Goal: Task Accomplishment & Management: Use online tool/utility

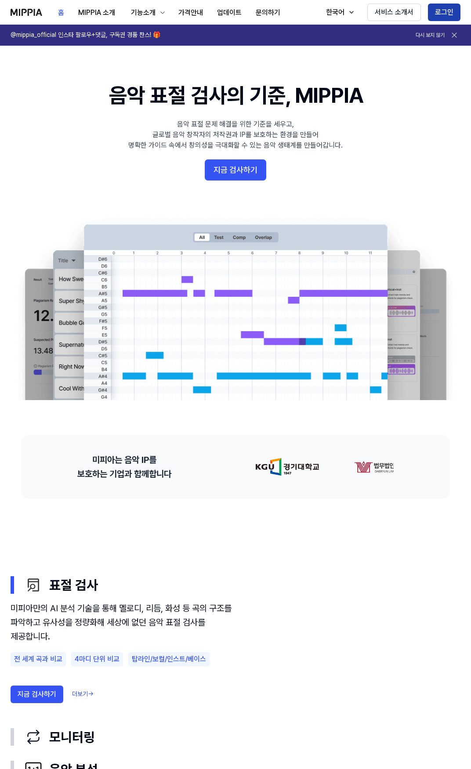
click at [446, 18] on button "로그인" at bounding box center [444, 13] width 32 height 18
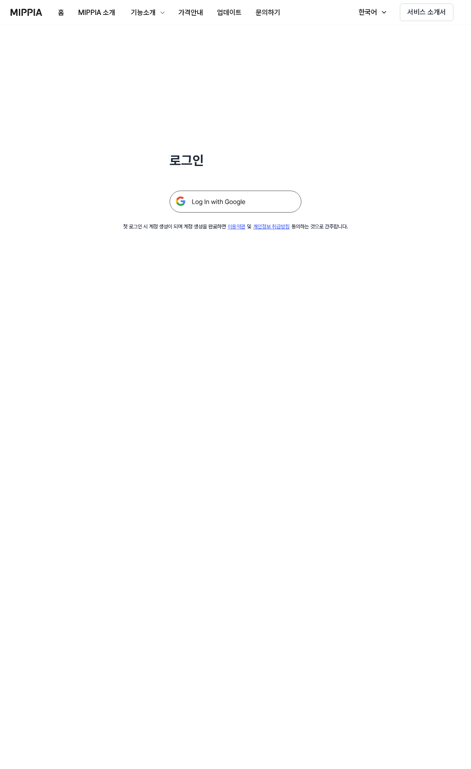
click at [249, 201] on img at bounding box center [235, 202] width 132 height 22
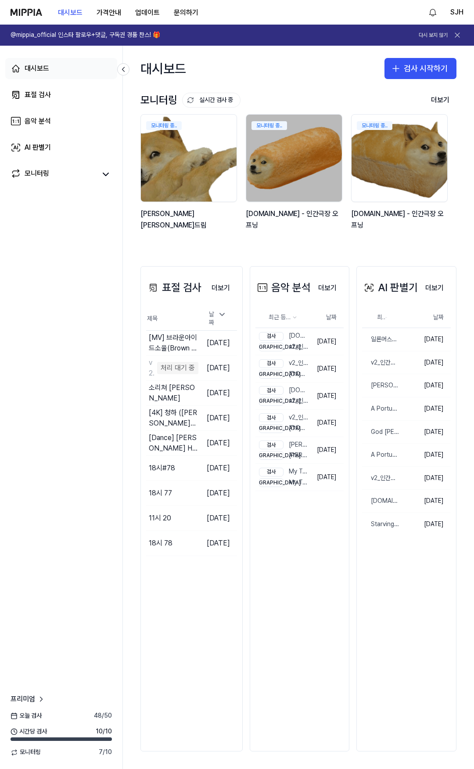
click at [35, 65] on div "대시보드" at bounding box center [37, 68] width 25 height 11
click at [40, 89] on link "표절 검사" at bounding box center [61, 94] width 112 height 21
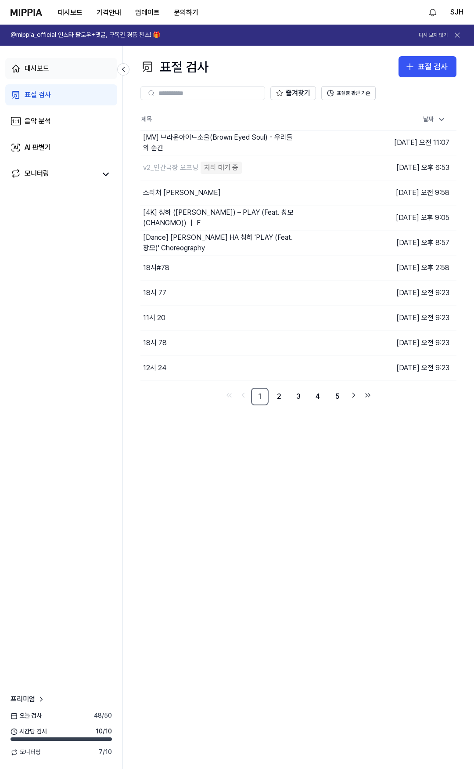
click at [48, 71] on div "대시보드" at bounding box center [37, 68] width 25 height 11
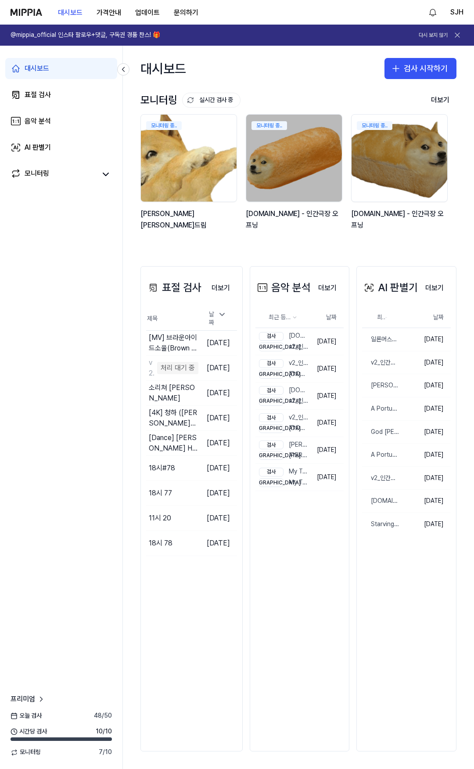
click at [198, 175] on img at bounding box center [188, 158] width 105 height 96
